Goal: Information Seeking & Learning: Learn about a topic

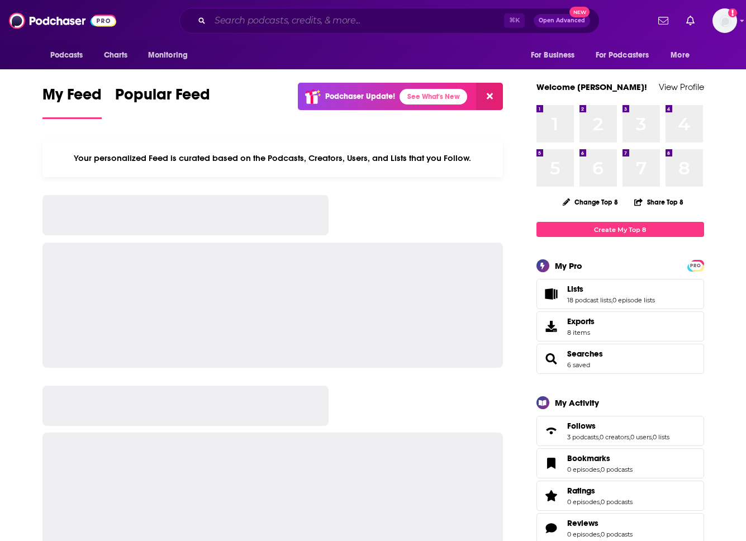
click at [274, 15] on input "Search podcasts, credits, & more..." at bounding box center [357, 21] width 294 height 18
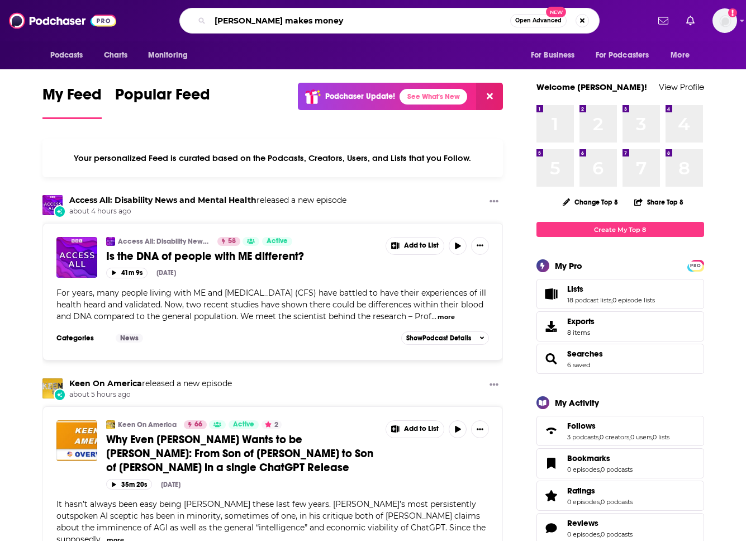
type input "[PERSON_NAME] makes money"
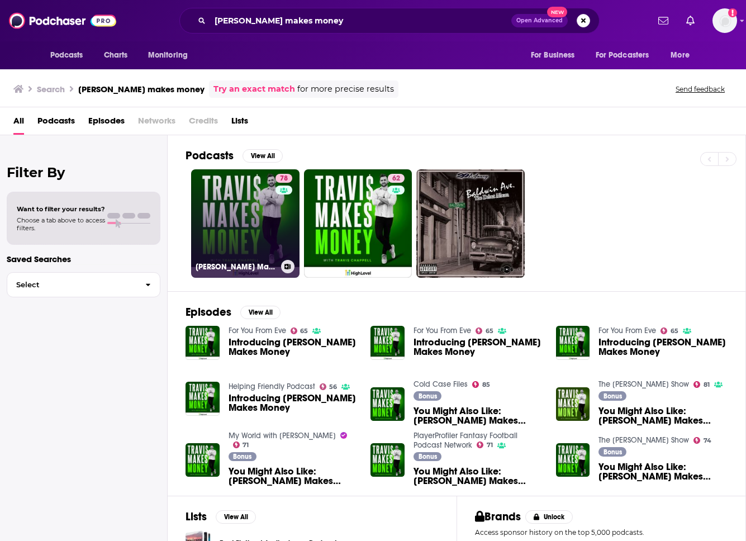
click at [253, 208] on link "78 [PERSON_NAME] Makes Money" at bounding box center [245, 223] width 108 height 108
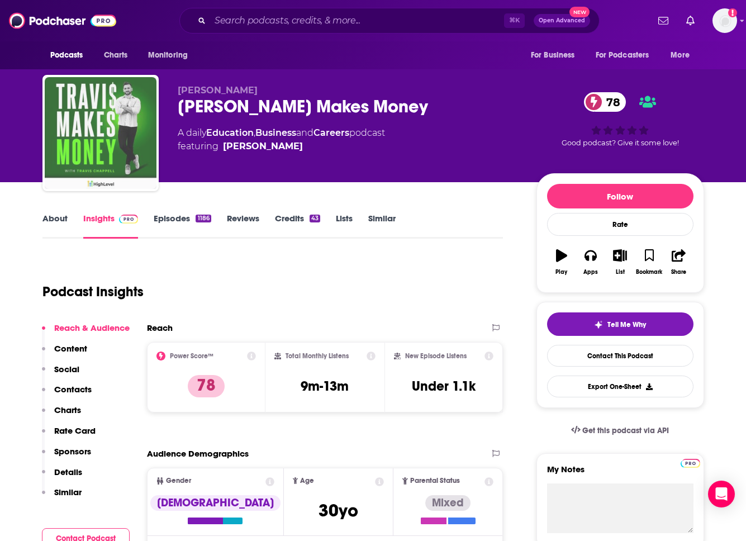
click at [125, 145] on img "Travis Makes Money" at bounding box center [101, 133] width 112 height 112
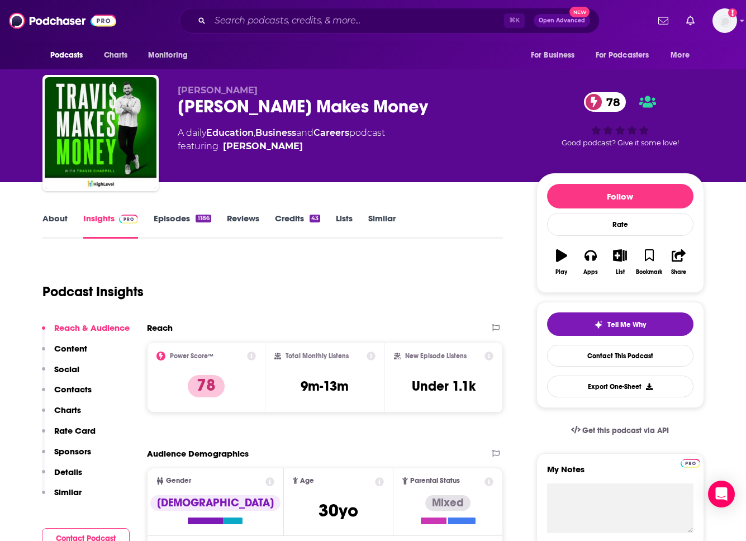
click at [411, 130] on div "A daily Education , Business and Careers podcast featuring [PERSON_NAME]" at bounding box center [348, 139] width 341 height 27
click at [50, 232] on link "About" at bounding box center [54, 226] width 25 height 26
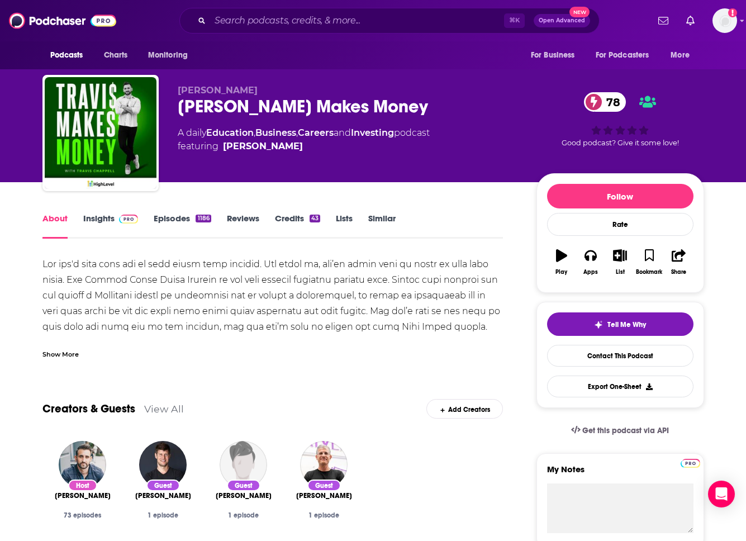
click at [101, 222] on link "Insights" at bounding box center [110, 226] width 55 height 26
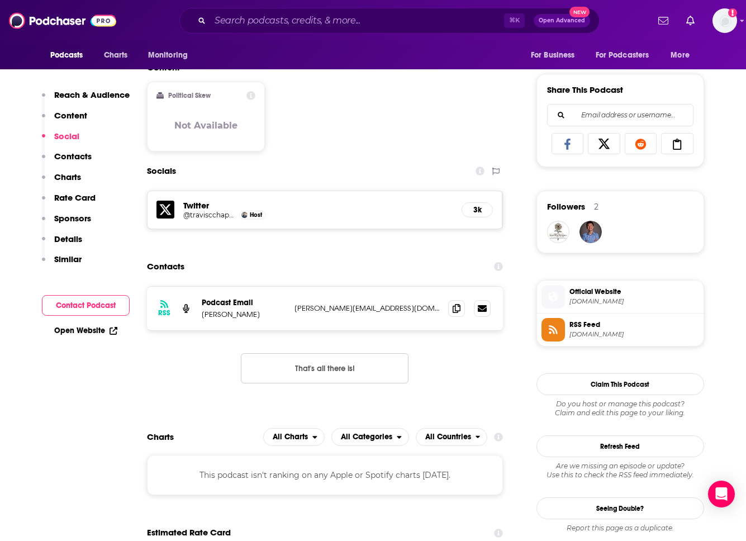
scroll to position [671, 0]
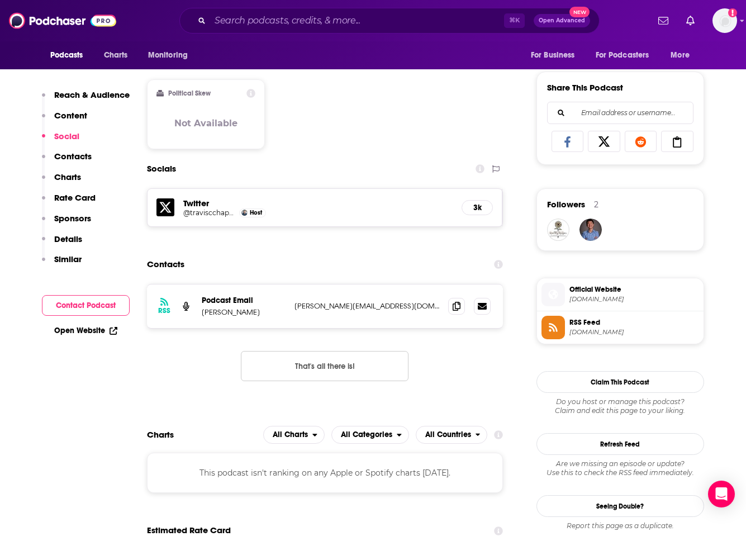
click at [477, 207] on h5 "3k" at bounding box center [477, 208] width 12 height 10
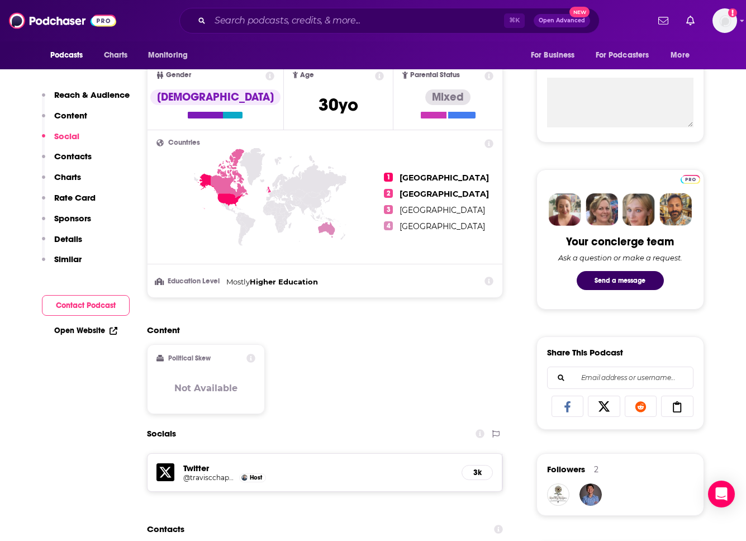
scroll to position [0, 0]
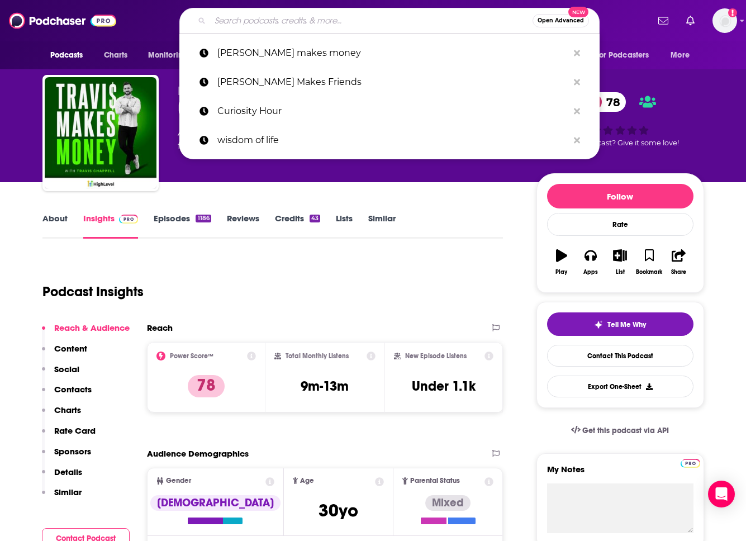
click at [292, 17] on input "Search podcasts, credits, & more..." at bounding box center [371, 21] width 322 height 18
click at [294, 51] on p "[PERSON_NAME] makes money" at bounding box center [392, 53] width 351 height 29
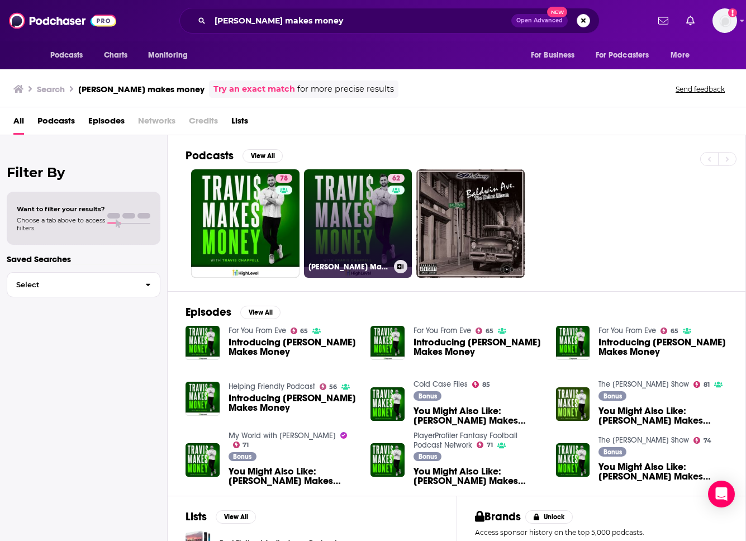
click at [370, 245] on link "62 [PERSON_NAME] Makes Money" at bounding box center [358, 223] width 108 height 108
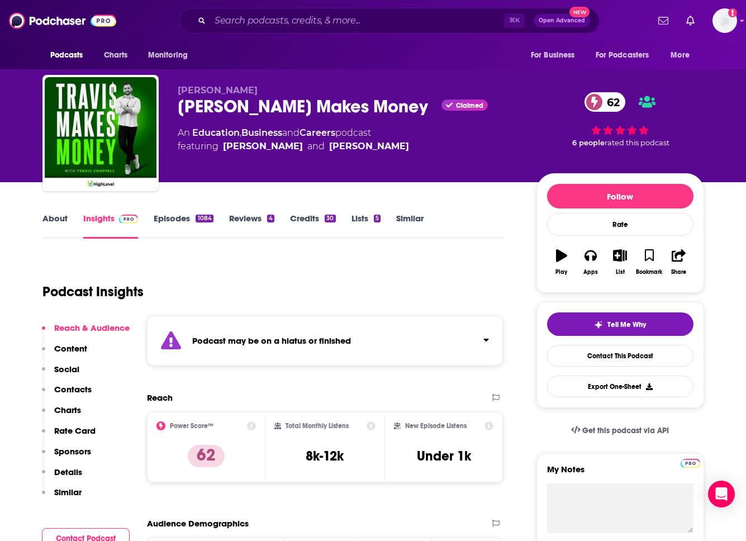
click at [50, 213] on link "About" at bounding box center [54, 226] width 25 height 26
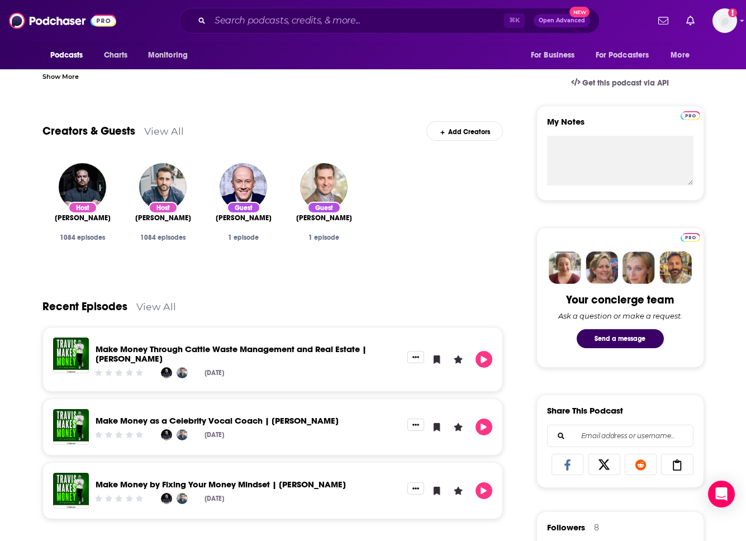
scroll to position [349, 0]
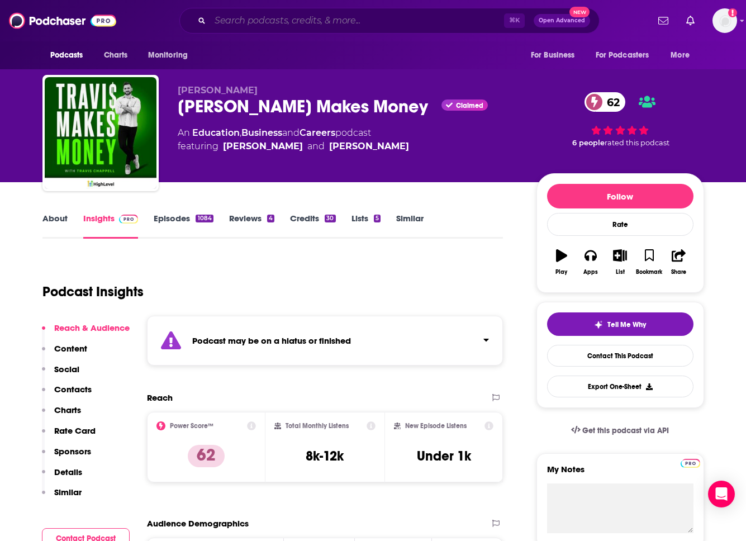
click at [312, 22] on input "Search podcasts, credits, & more..." at bounding box center [357, 21] width 294 height 18
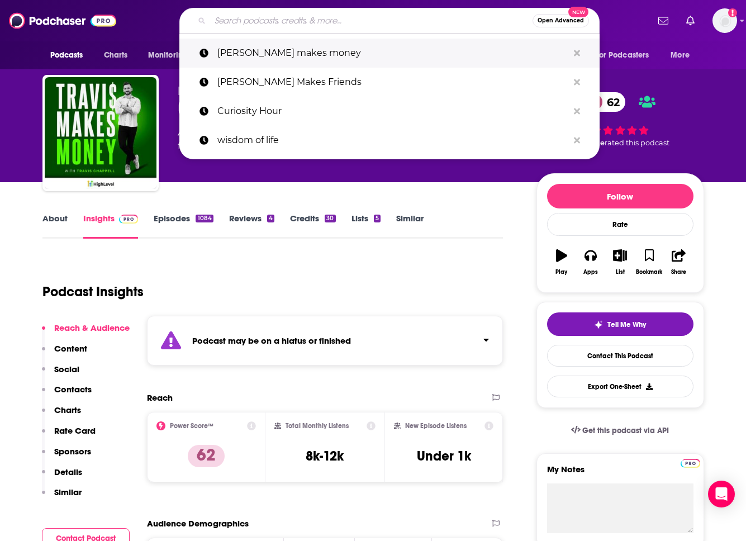
click at [290, 58] on p "[PERSON_NAME] makes money" at bounding box center [392, 53] width 351 height 29
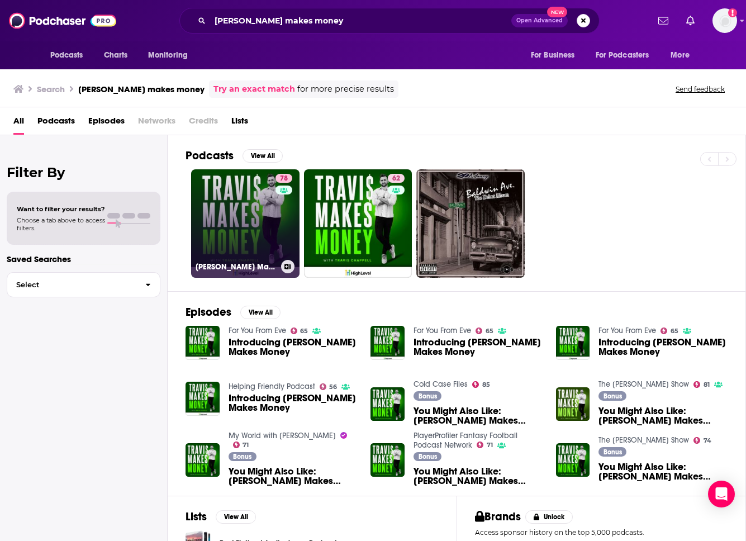
click at [262, 222] on link "78 [PERSON_NAME] Makes Money" at bounding box center [245, 223] width 108 height 108
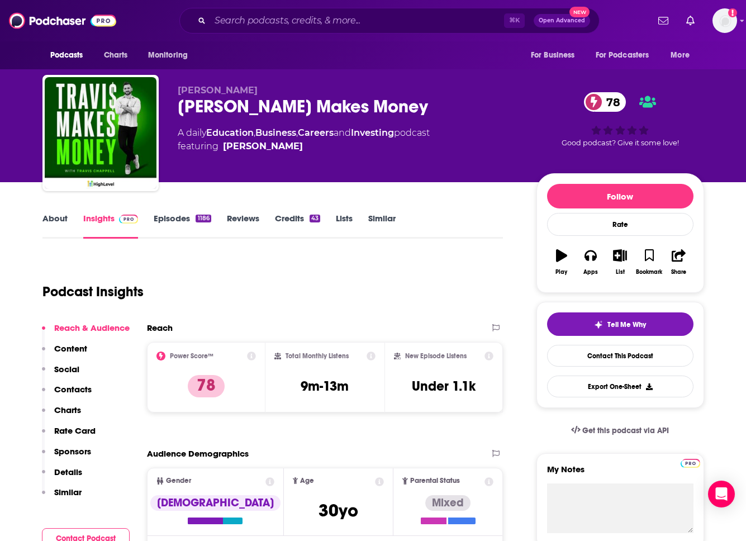
click at [63, 211] on div "About Insights Episodes 1186 Reviews Credits 43 Lists Similar" at bounding box center [272, 224] width 461 height 27
click at [53, 222] on link "About" at bounding box center [54, 226] width 25 height 26
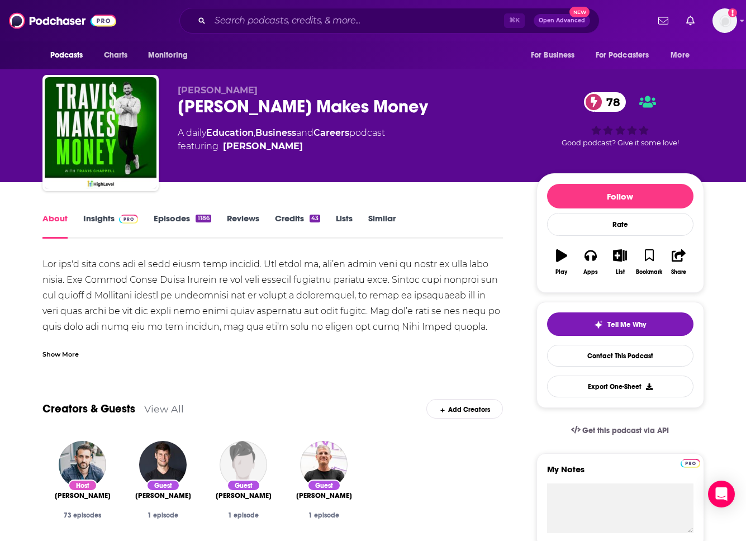
click at [106, 217] on link "Insights" at bounding box center [110, 226] width 55 height 26
